Goal: Task Accomplishment & Management: Manage account settings

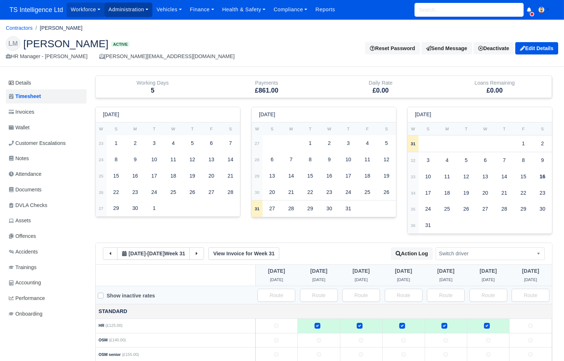
click at [140, 11] on link "Administration" at bounding box center [128, 10] width 48 height 14
click at [139, 40] on link "Operating Centres" at bounding box center [137, 40] width 59 height 15
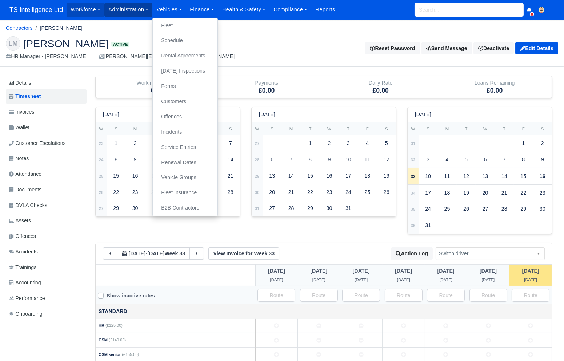
click at [132, 15] on link "Administration" at bounding box center [128, 10] width 48 height 14
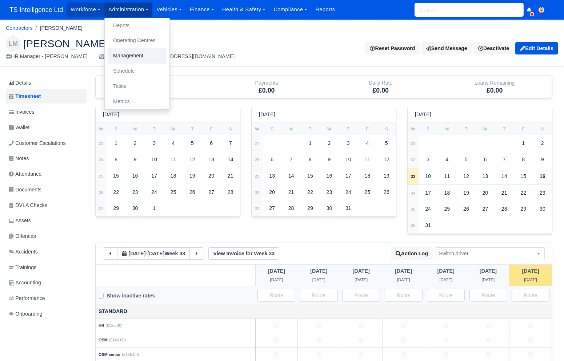
click at [133, 56] on link "Management" at bounding box center [137, 55] width 59 height 15
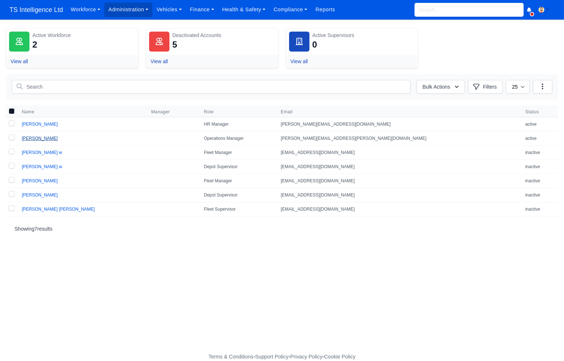
click at [42, 138] on link "[PERSON_NAME]" at bounding box center [40, 138] width 36 height 5
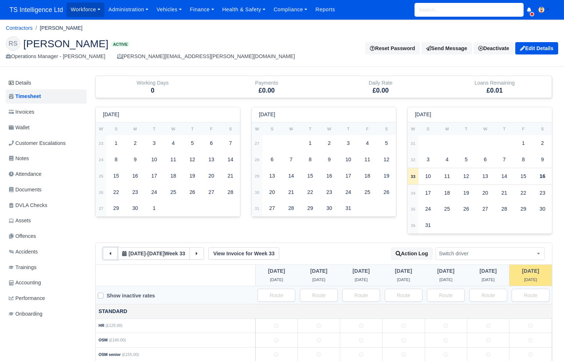
click at [110, 257] on button at bounding box center [110, 253] width 15 height 12
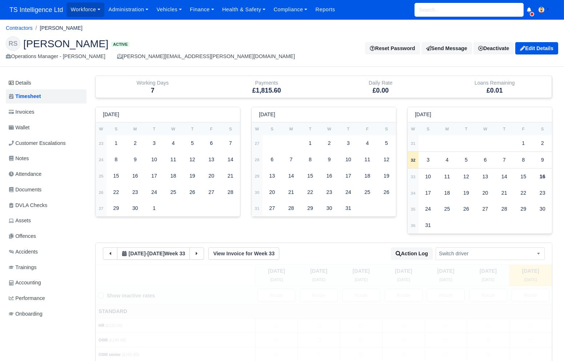
select select
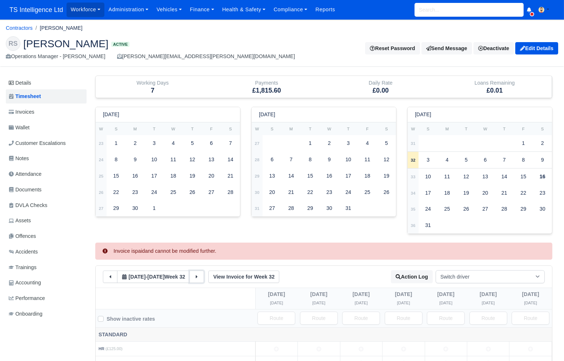
click at [201, 275] on button at bounding box center [196, 277] width 15 height 12
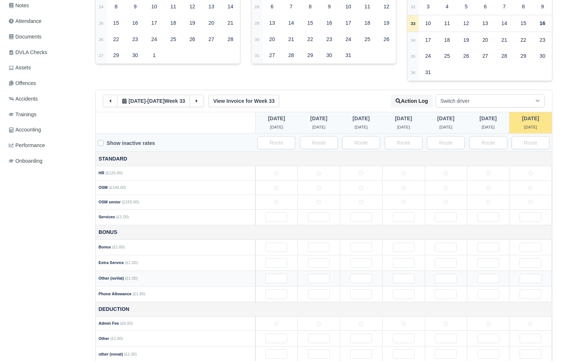
scroll to position [164, 0]
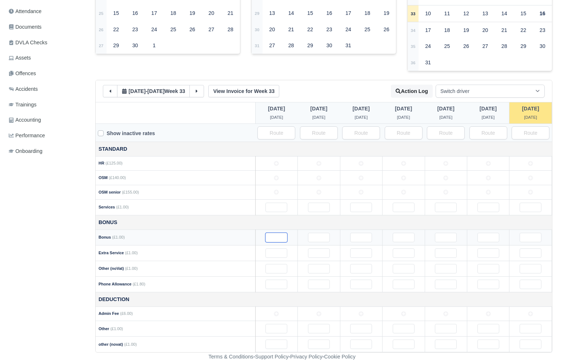
click at [270, 240] on input "text" at bounding box center [276, 237] width 22 height 9
type input "130"
